Goal: Transaction & Acquisition: Purchase product/service

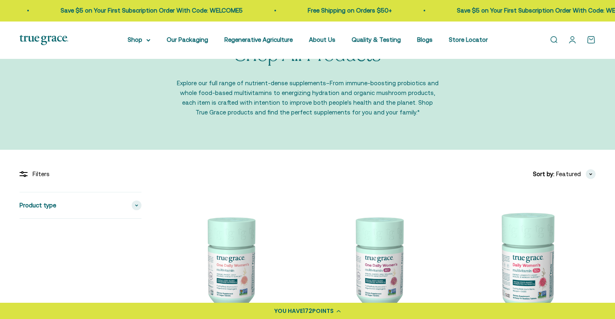
scroll to position [19, 0]
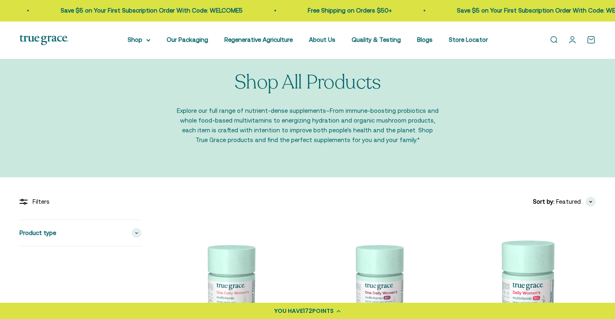
click at [571, 38] on link "Open account page" at bounding box center [571, 39] width 9 height 9
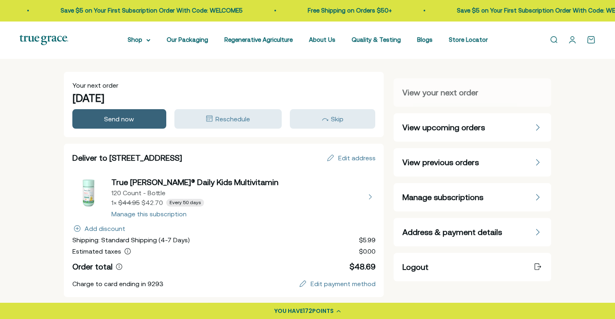
click at [115, 118] on span "Send now" at bounding box center [119, 118] width 30 height 7
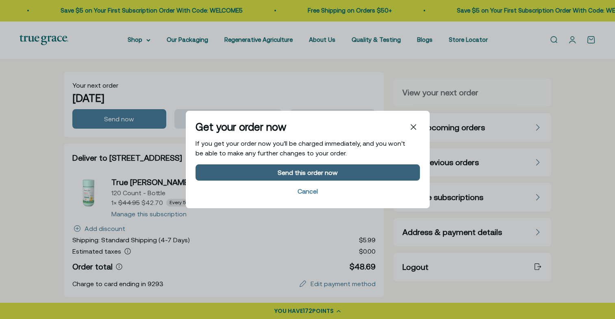
click at [326, 170] on div "Send this order now" at bounding box center [307, 172] width 60 height 6
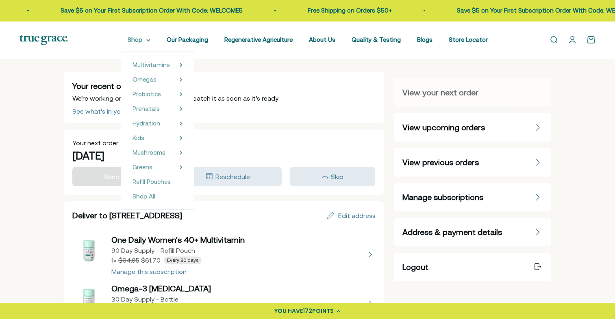
click at [147, 43] on summary "Shop" at bounding box center [139, 40] width 23 height 10
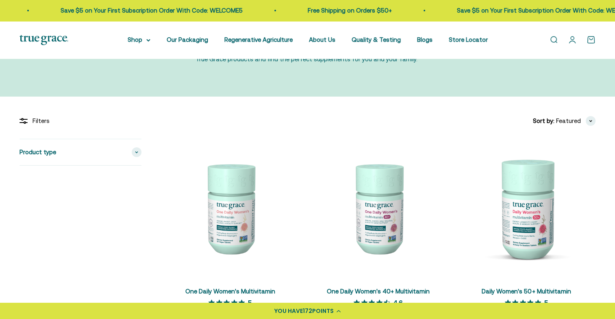
scroll to position [113, 0]
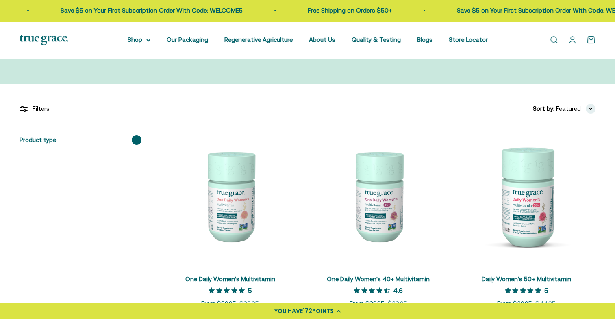
click at [130, 143] on div "Product type" at bounding box center [80, 140] width 122 height 26
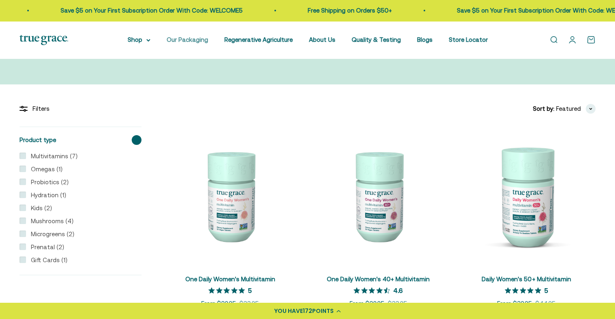
click at [182, 39] on link "Our Packaging" at bounding box center [187, 39] width 41 height 7
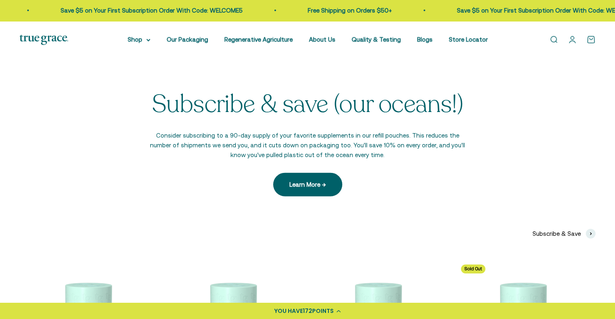
scroll to position [1825, 0]
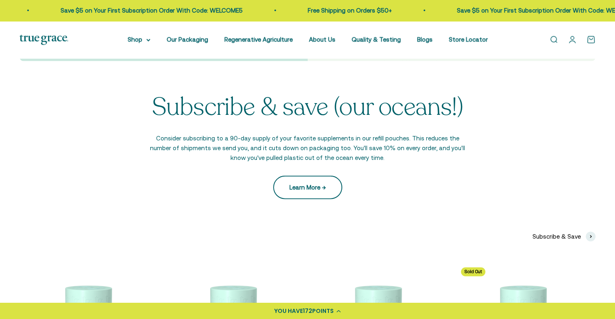
click at [324, 180] on link "Learn More →" at bounding box center [307, 188] width 69 height 24
